Goal: Task Accomplishment & Management: Use online tool/utility

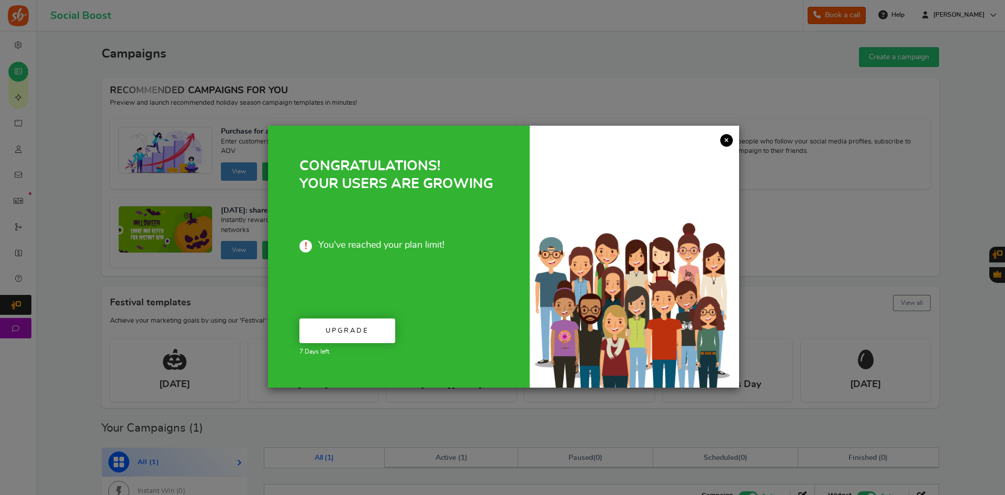
drag, startPoint x: 720, startPoint y: 140, endPoint x: 350, endPoint y: 132, distance: 370.1
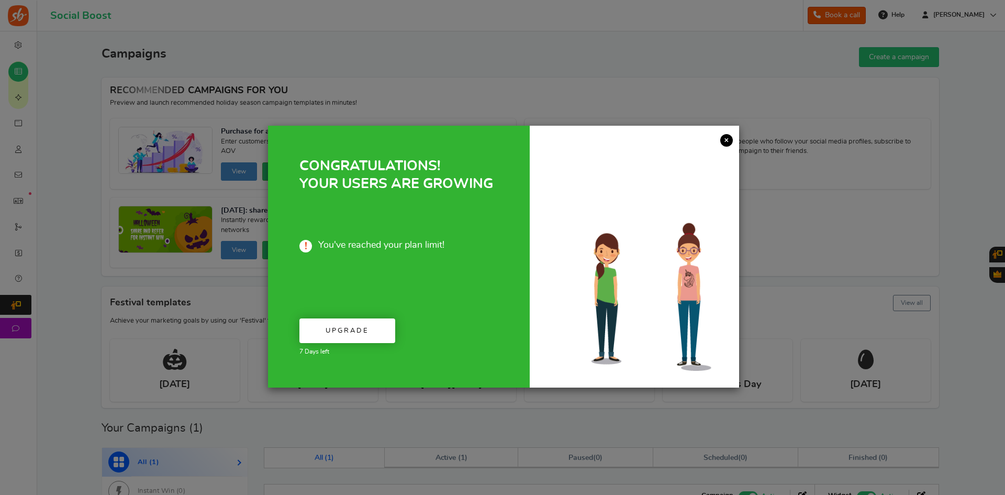
click at [720, 140] on link "×" at bounding box center [726, 140] width 13 height 13
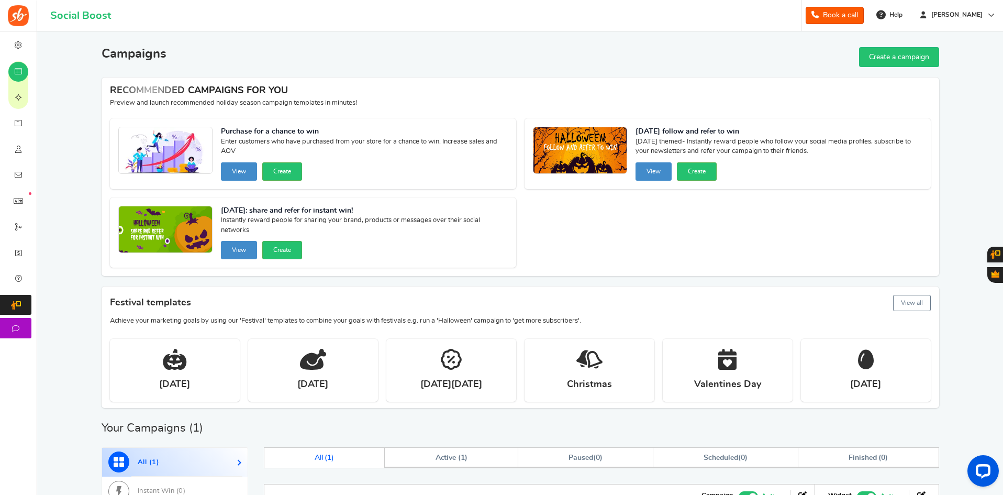
drag, startPoint x: 1002, startPoint y: 150, endPoint x: 1000, endPoint y: 222, distance: 72.2
click at [1000, 222] on div "X Want to run giveaways, contests and instant win campaigns? View templates Cam…" at bounding box center [519, 368] width 965 height 674
click at [994, 214] on div "Want to run giveaways, contests and instant win campaigns? View templates Campa…" at bounding box center [520, 368] width 950 height 674
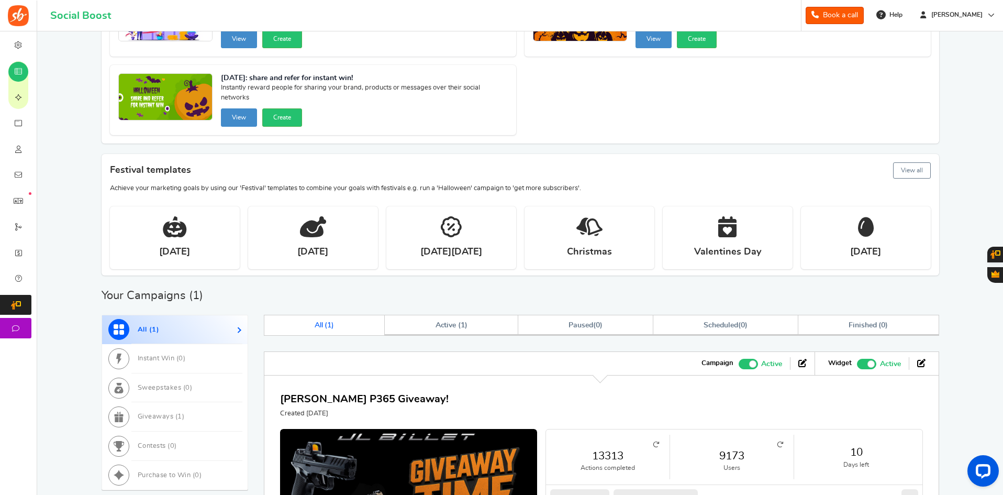
scroll to position [250, 0]
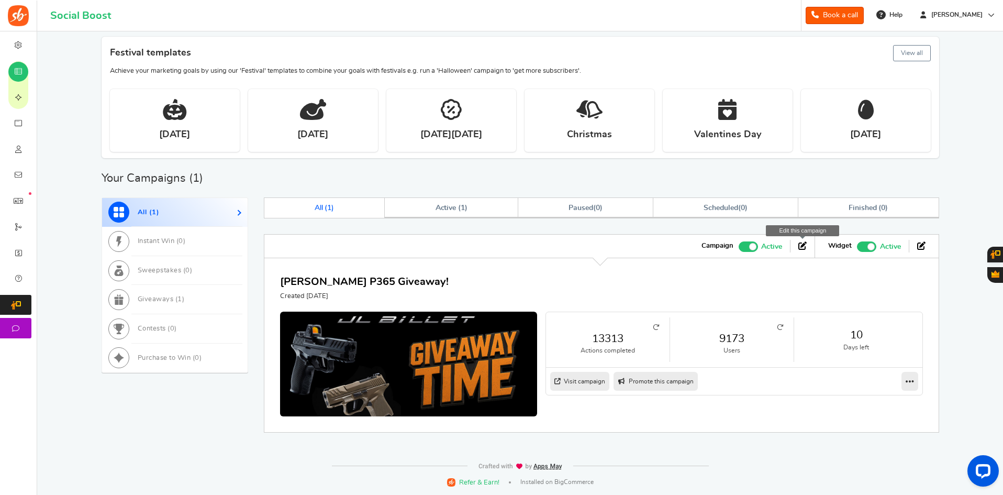
click at [802, 250] on link at bounding box center [802, 246] width 8 height 12
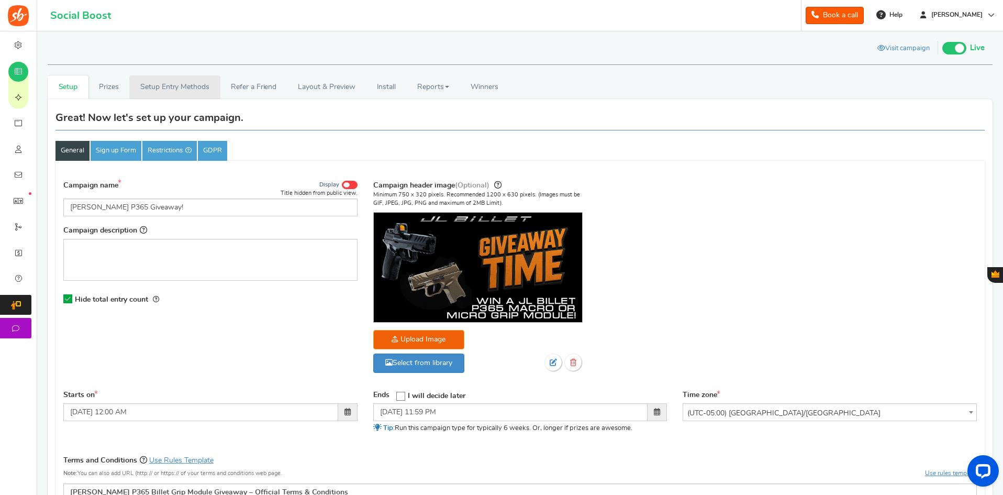
click at [196, 92] on link "Setup Entry Methods" at bounding box center [174, 87] width 91 height 24
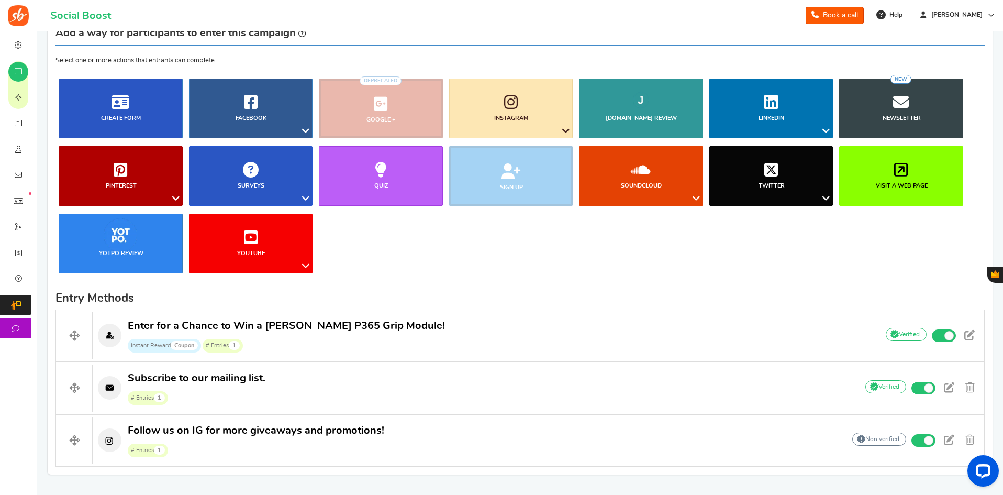
scroll to position [90, 0]
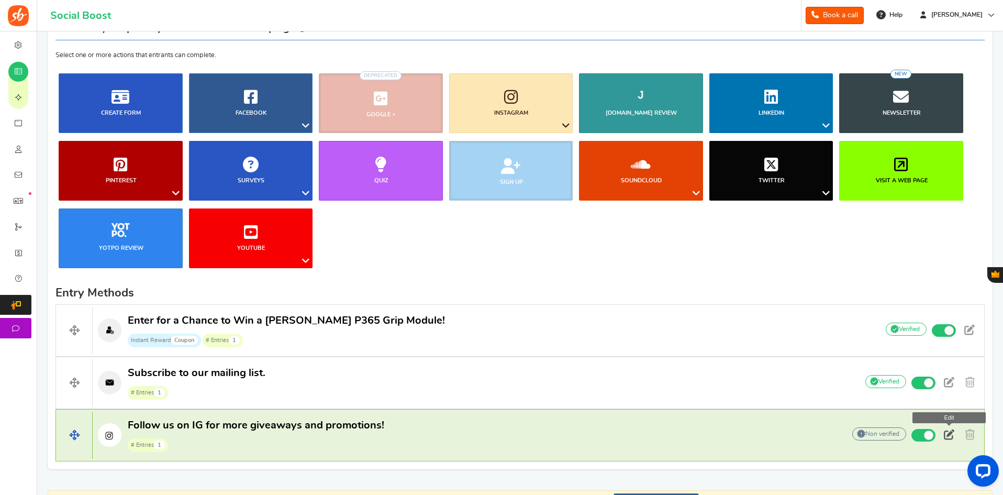
click at [945, 437] on span at bounding box center [949, 434] width 10 height 10
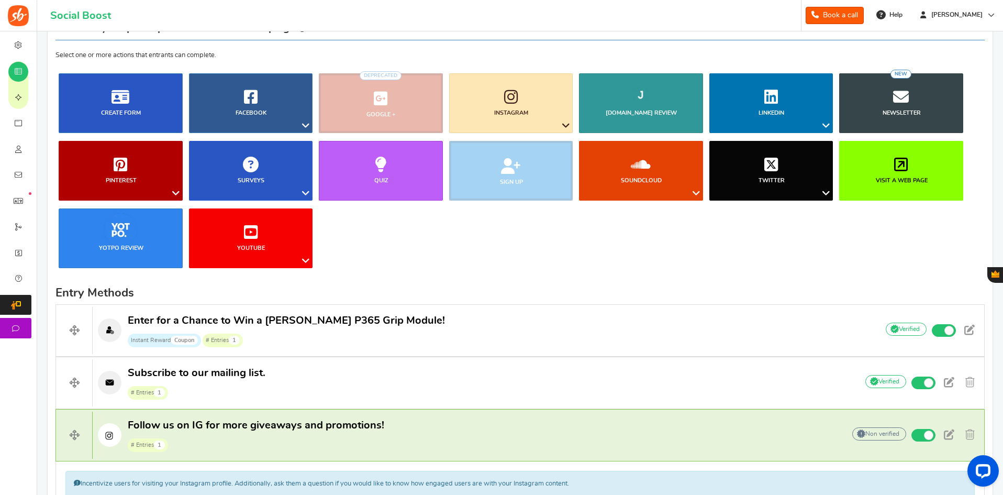
scroll to position [406, 0]
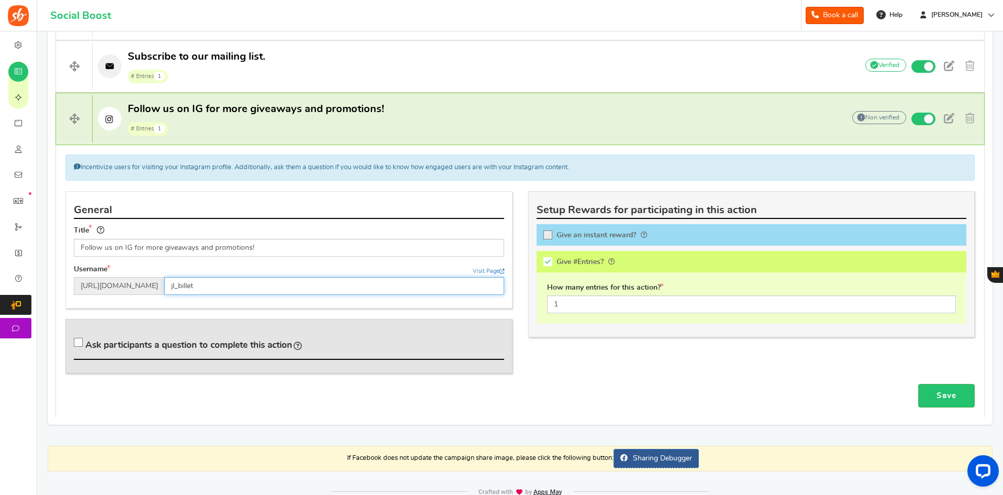
click at [195, 282] on input "jl_billet" at bounding box center [334, 286] width 340 height 18
click at [195, 281] on input "jl_billet" at bounding box center [334, 286] width 340 height 18
click at [189, 286] on input "jl_billet" at bounding box center [334, 286] width 340 height 18
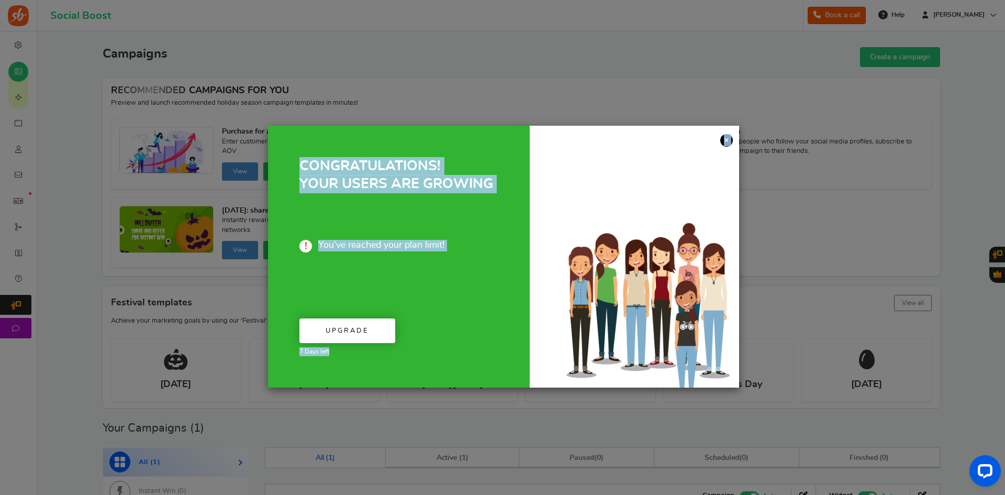
click at [722, 142] on div "× CONGRATULATIONS! YOUR USERS ARE GROWING You've reached your plan limit! Upgra…" at bounding box center [503, 257] width 471 height 262
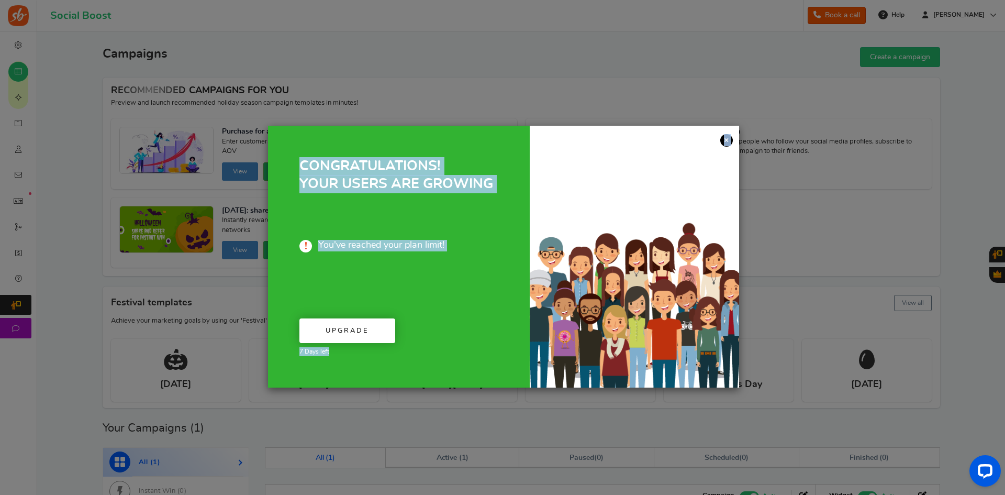
click at [723, 141] on link "×" at bounding box center [726, 140] width 13 height 13
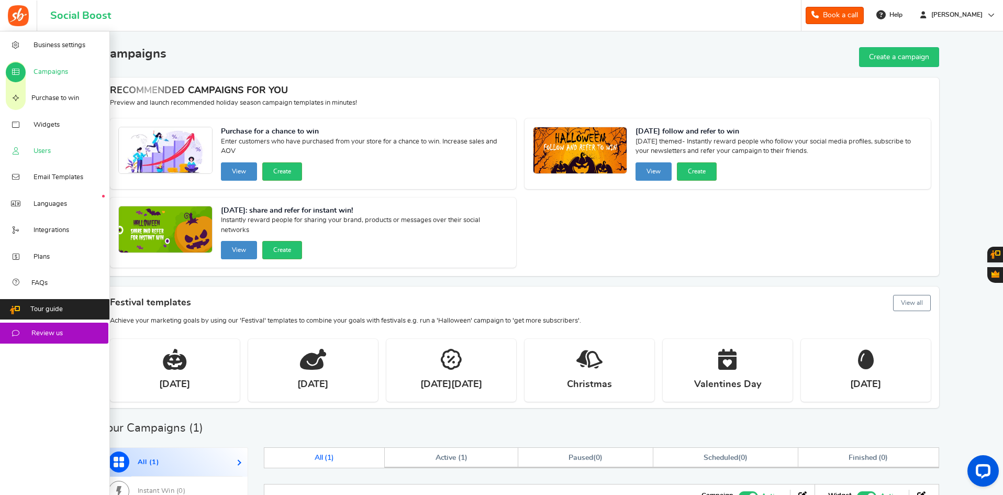
click at [34, 154] on span "Users" at bounding box center [41, 151] width 17 height 9
click at [47, 152] on span "Users" at bounding box center [41, 151] width 17 height 9
